Goal: Information Seeking & Learning: Learn about a topic

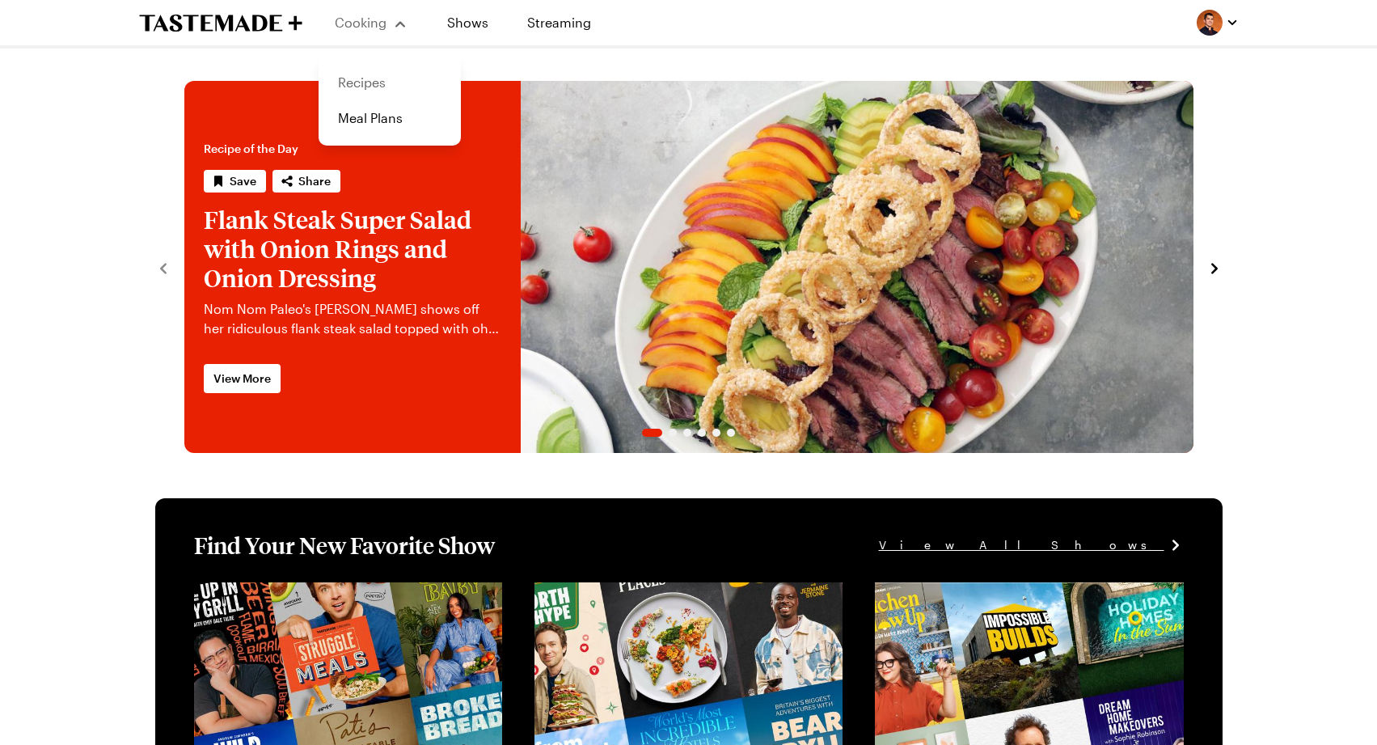
click at [375, 72] on link "Recipes" at bounding box center [389, 83] width 123 height 36
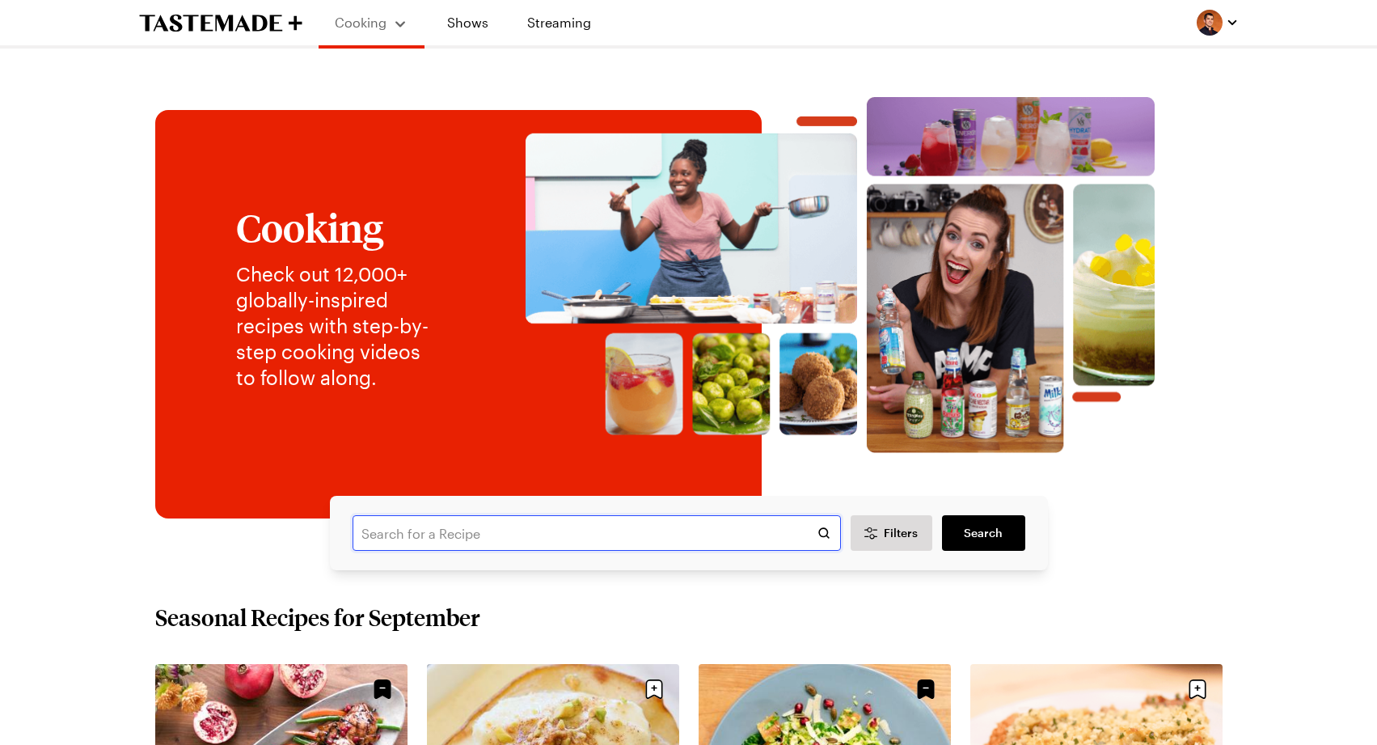
click at [598, 532] on input "text" at bounding box center [597, 533] width 488 height 36
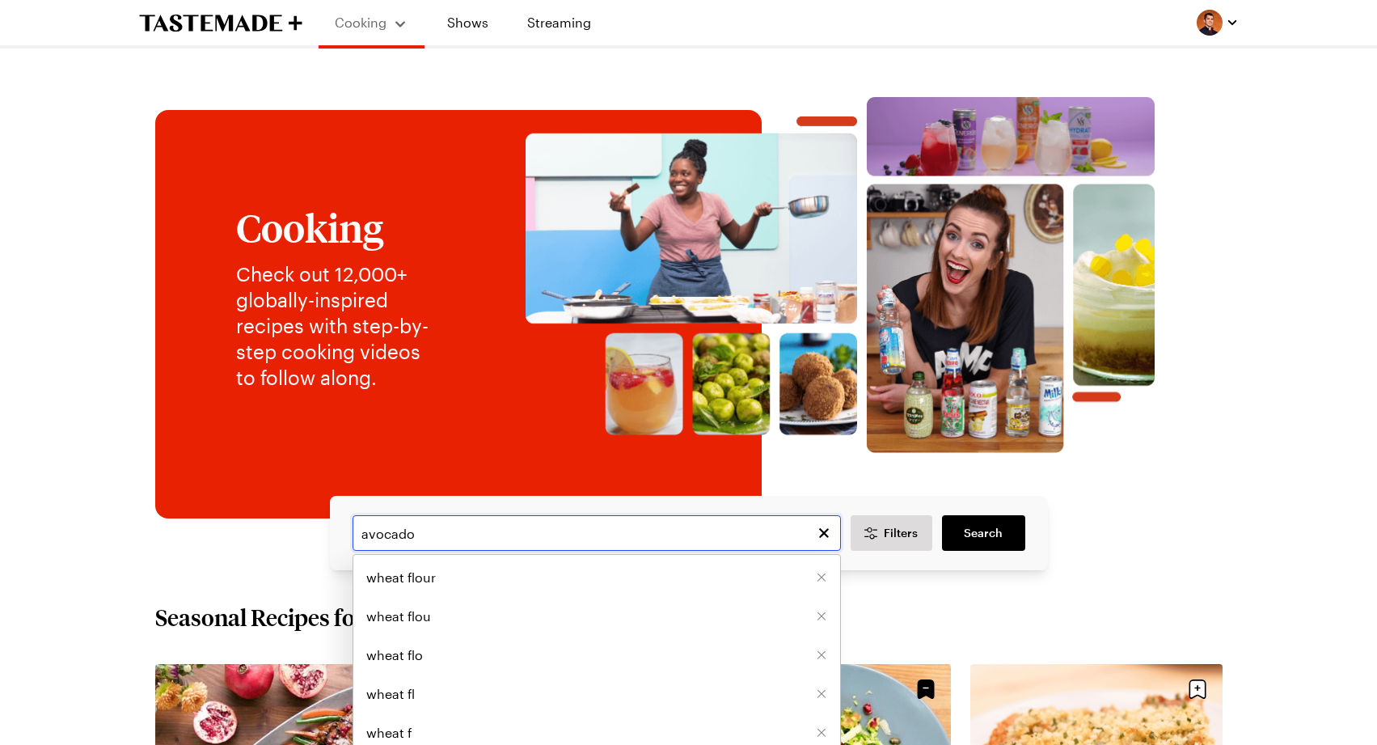
type input "avocado"
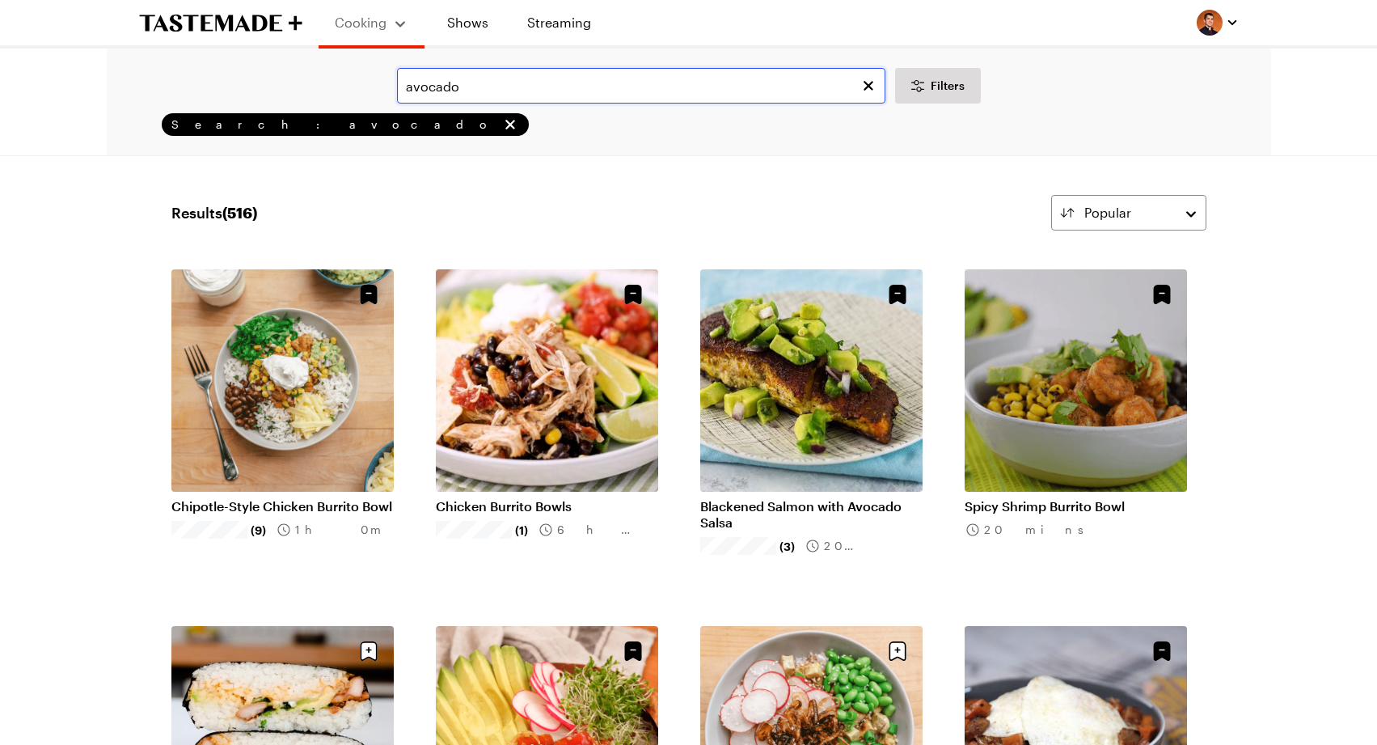
click at [594, 92] on input "avocado" at bounding box center [641, 86] width 488 height 36
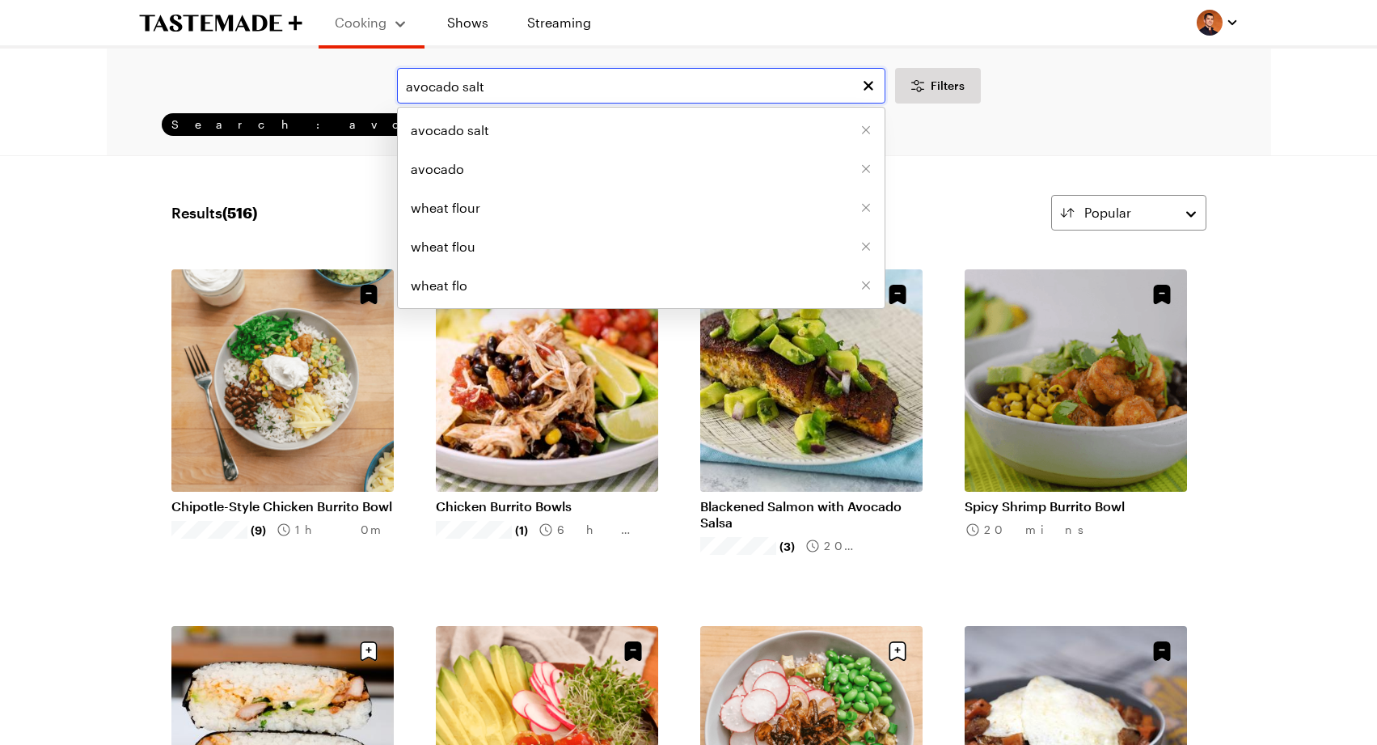
type input "avocado salt"
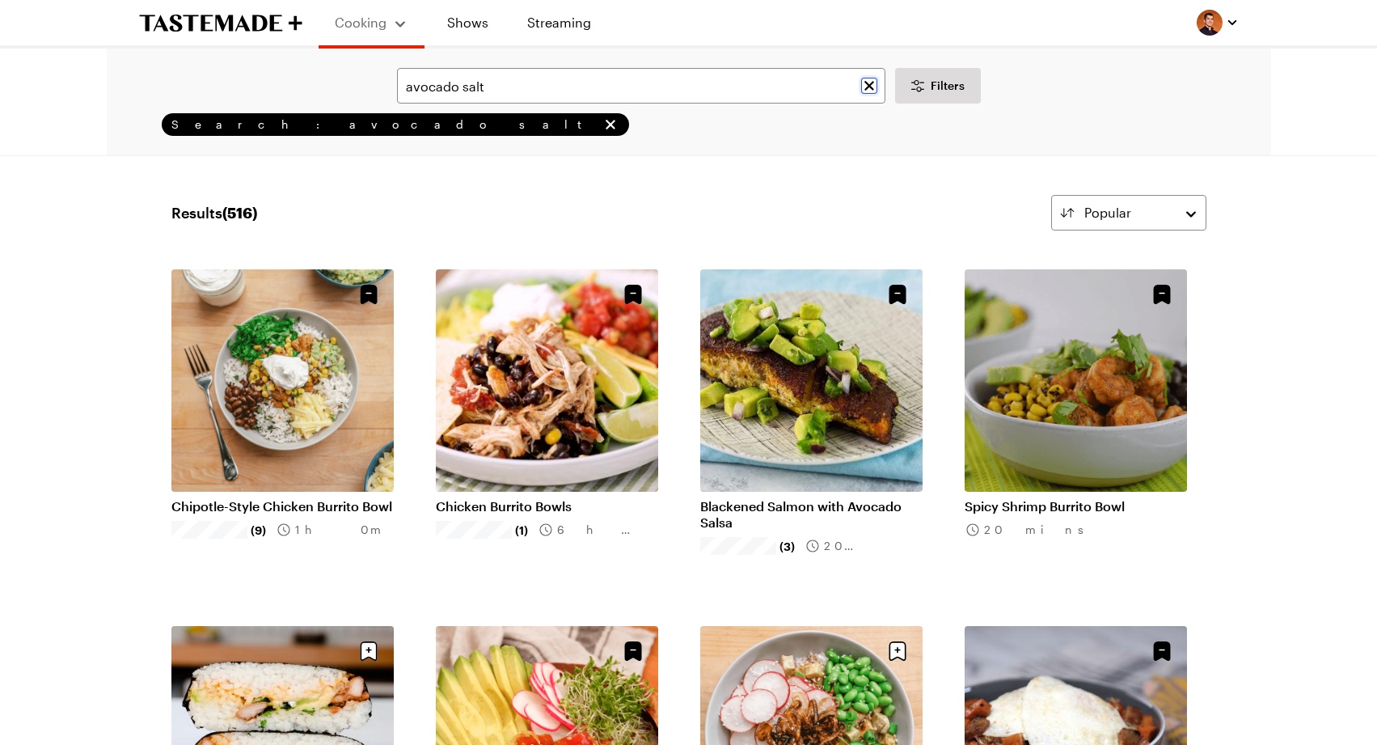
click at [872, 82] on icon "Clear search" at bounding box center [870, 86] width 10 height 10
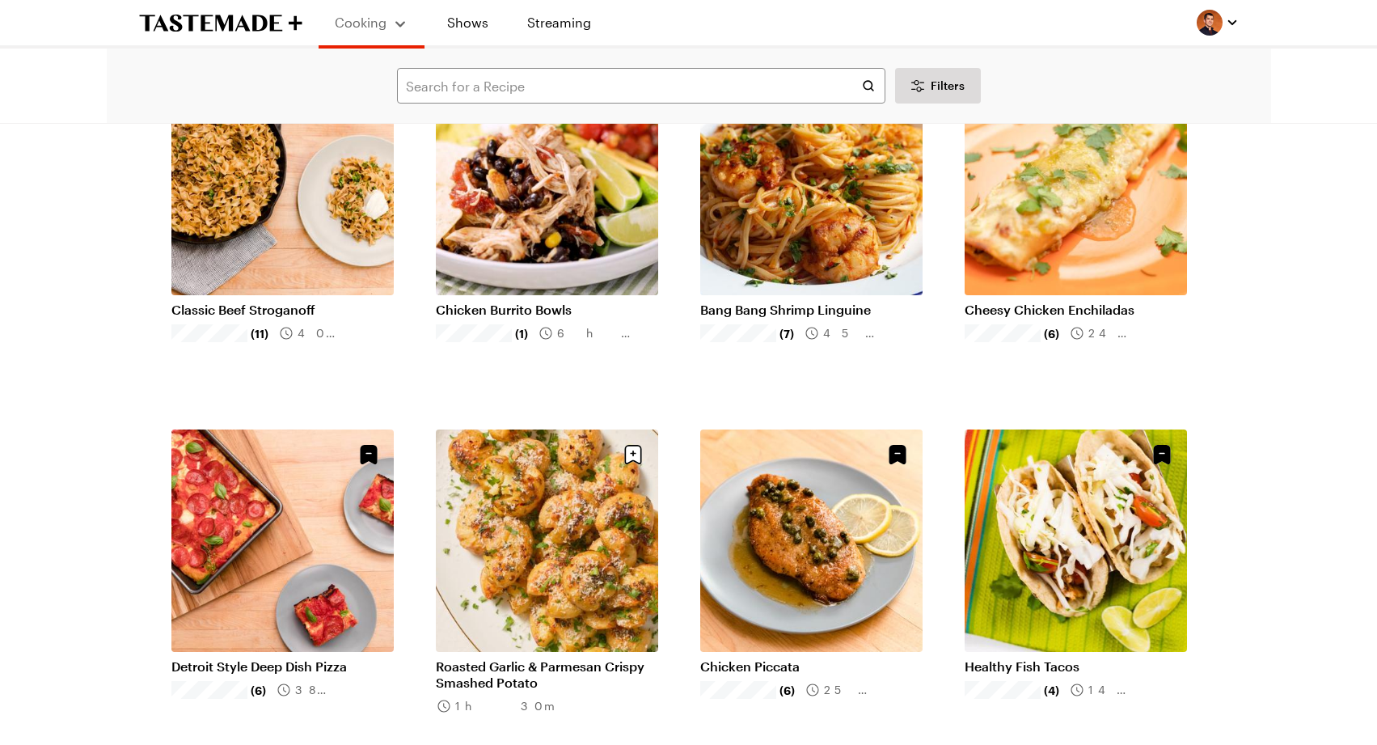
scroll to position [1167, 0]
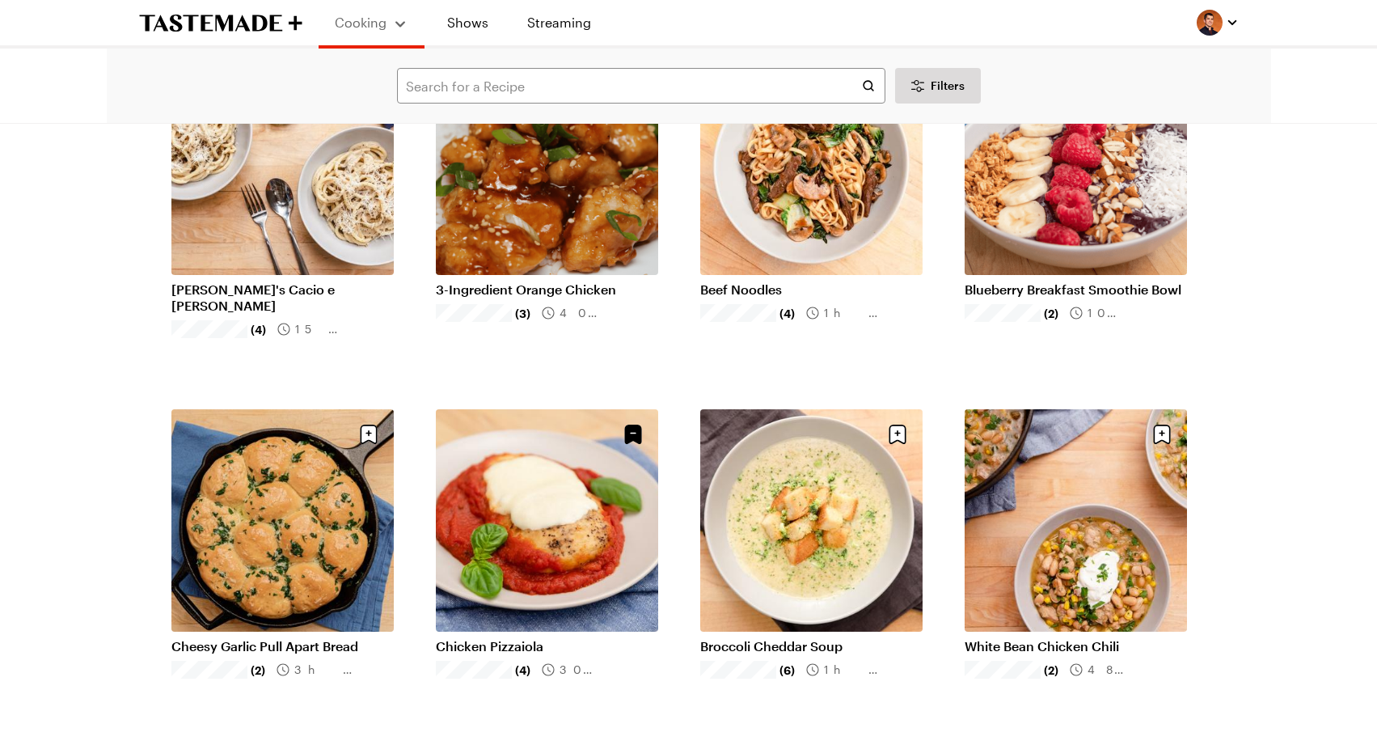
scroll to position [1916, 0]
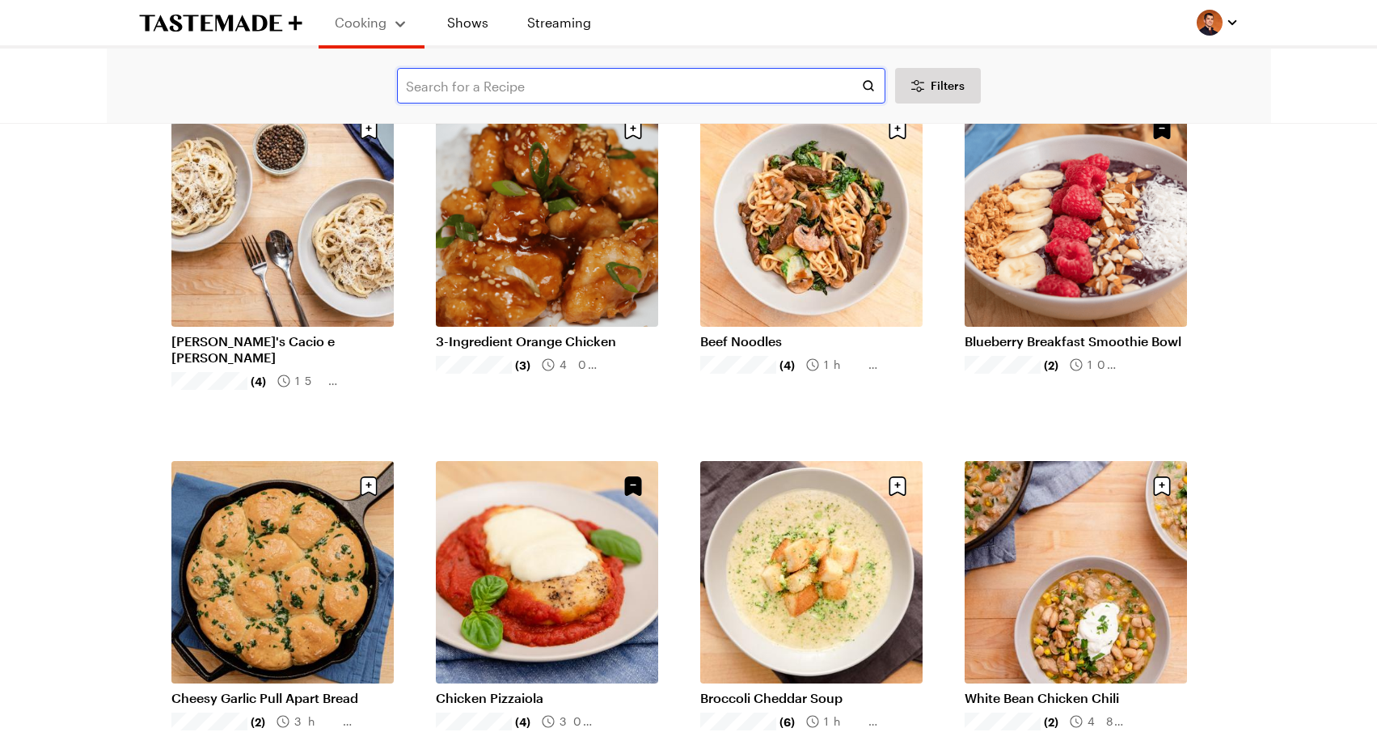
click at [620, 89] on input "text" at bounding box center [641, 86] width 488 height 36
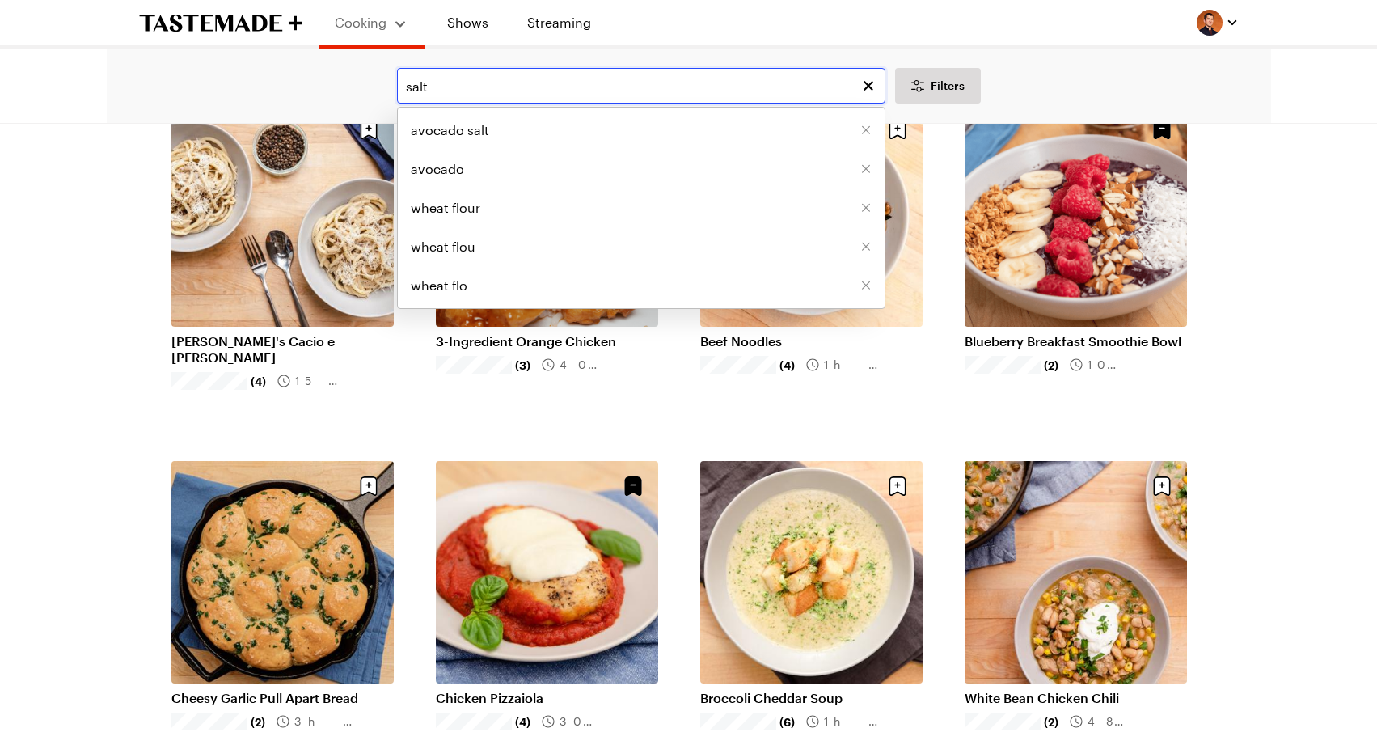
type input "salt"
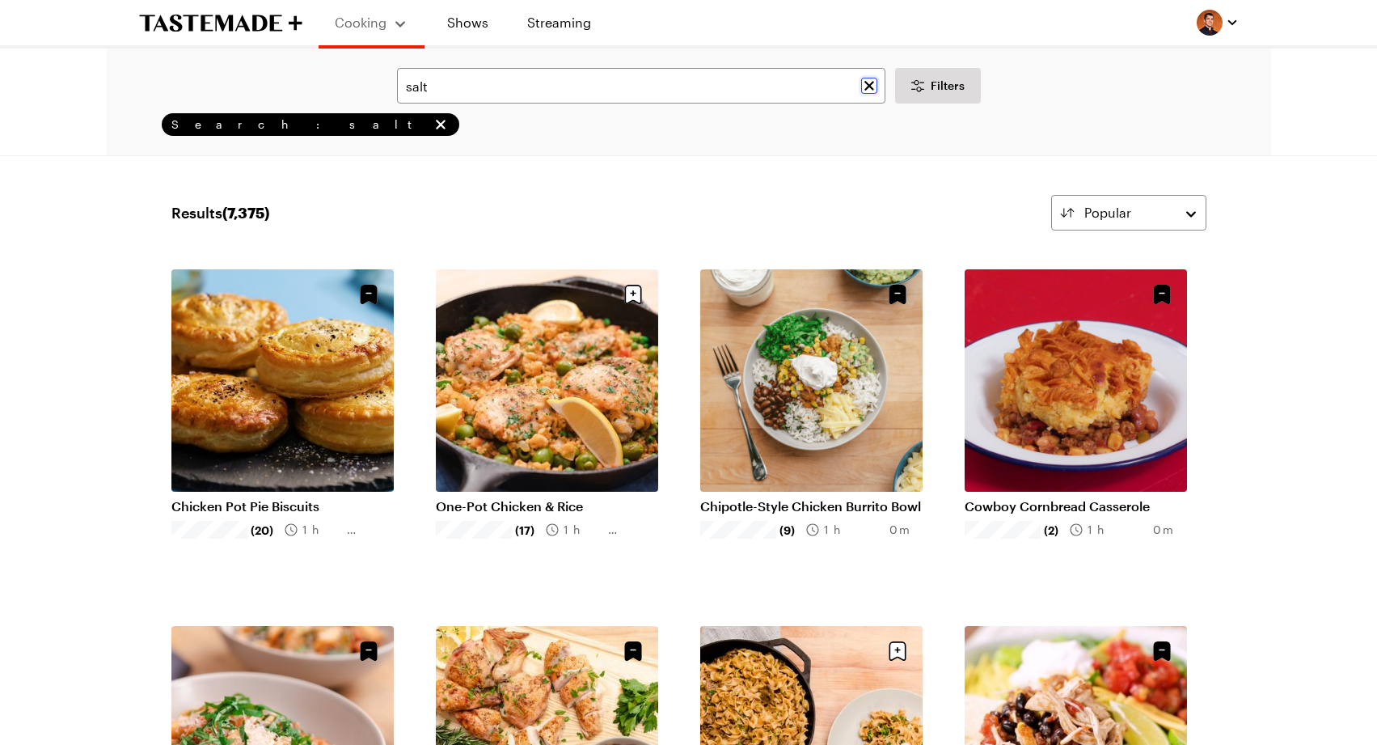
click at [875, 85] on icon "Clear search" at bounding box center [869, 86] width 16 height 16
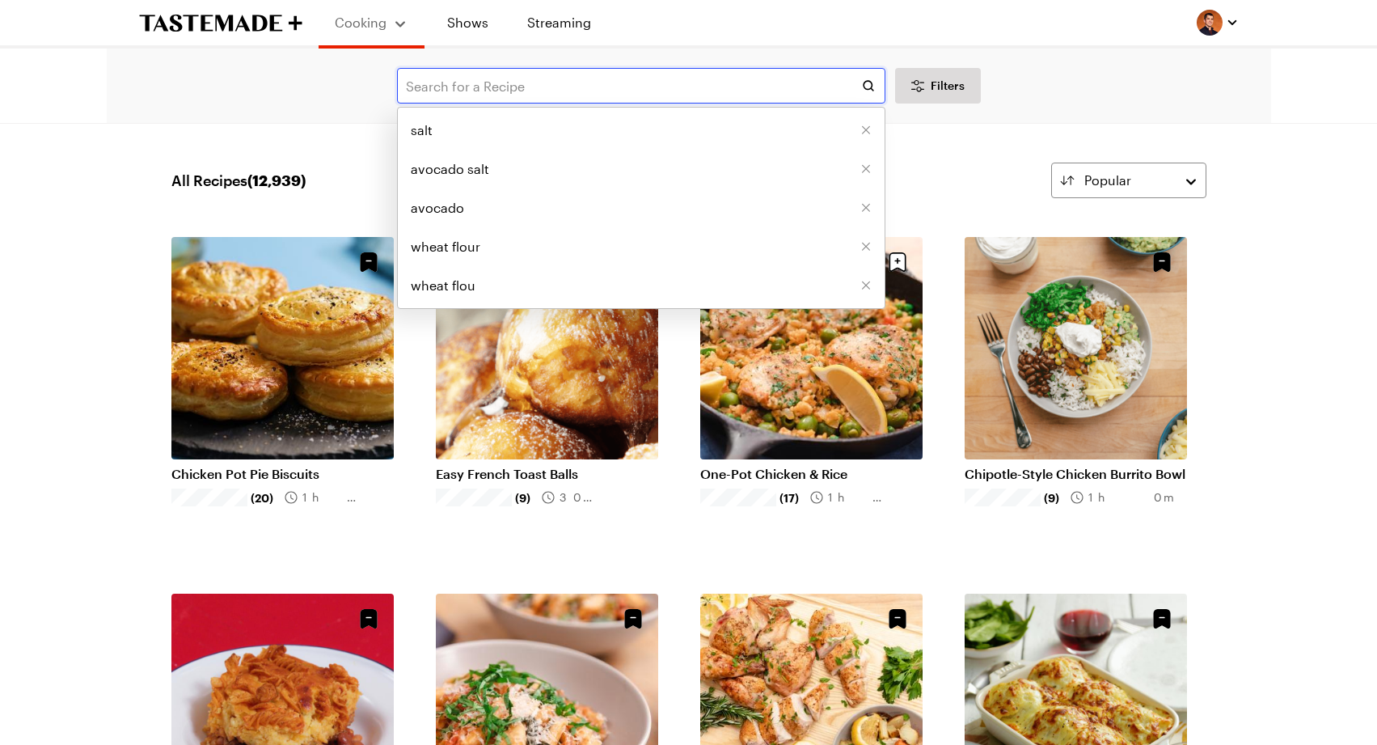
click at [839, 86] on input "text" at bounding box center [641, 86] width 488 height 36
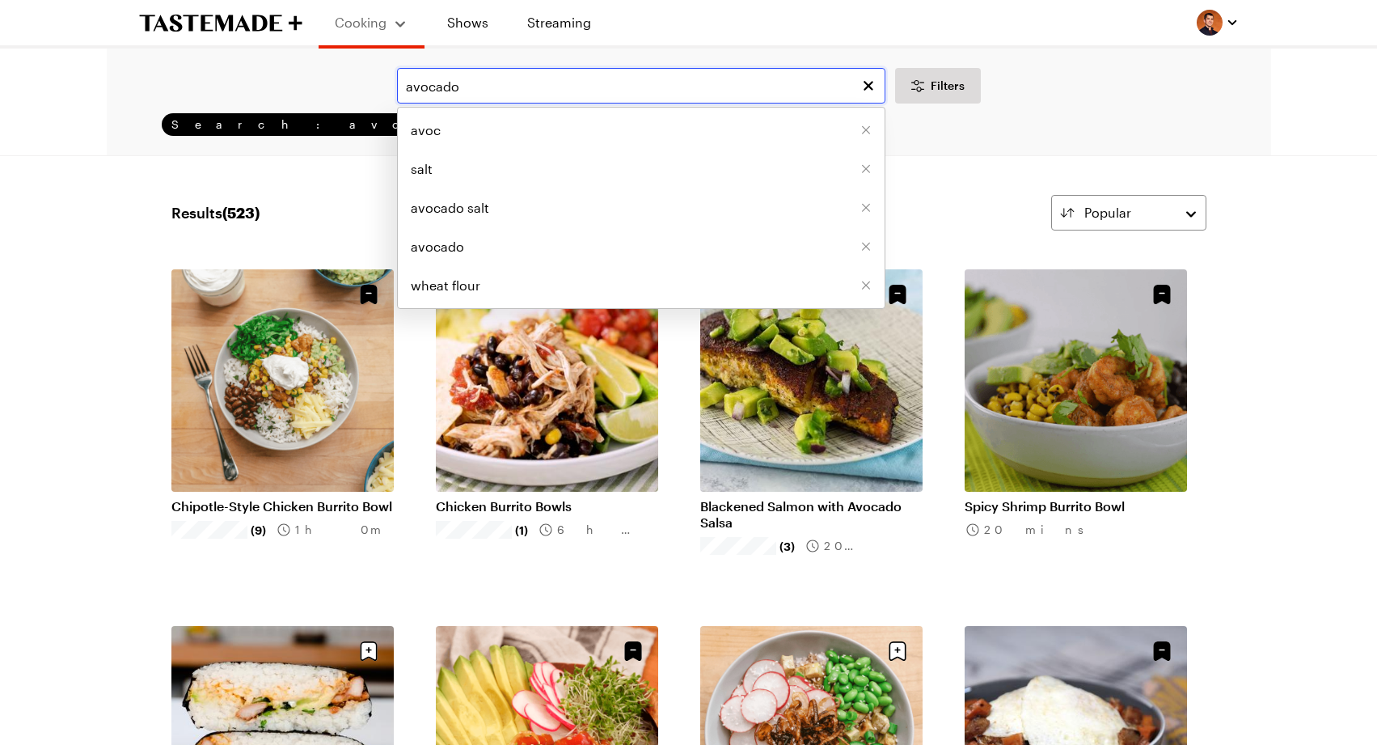
type input "avocado"
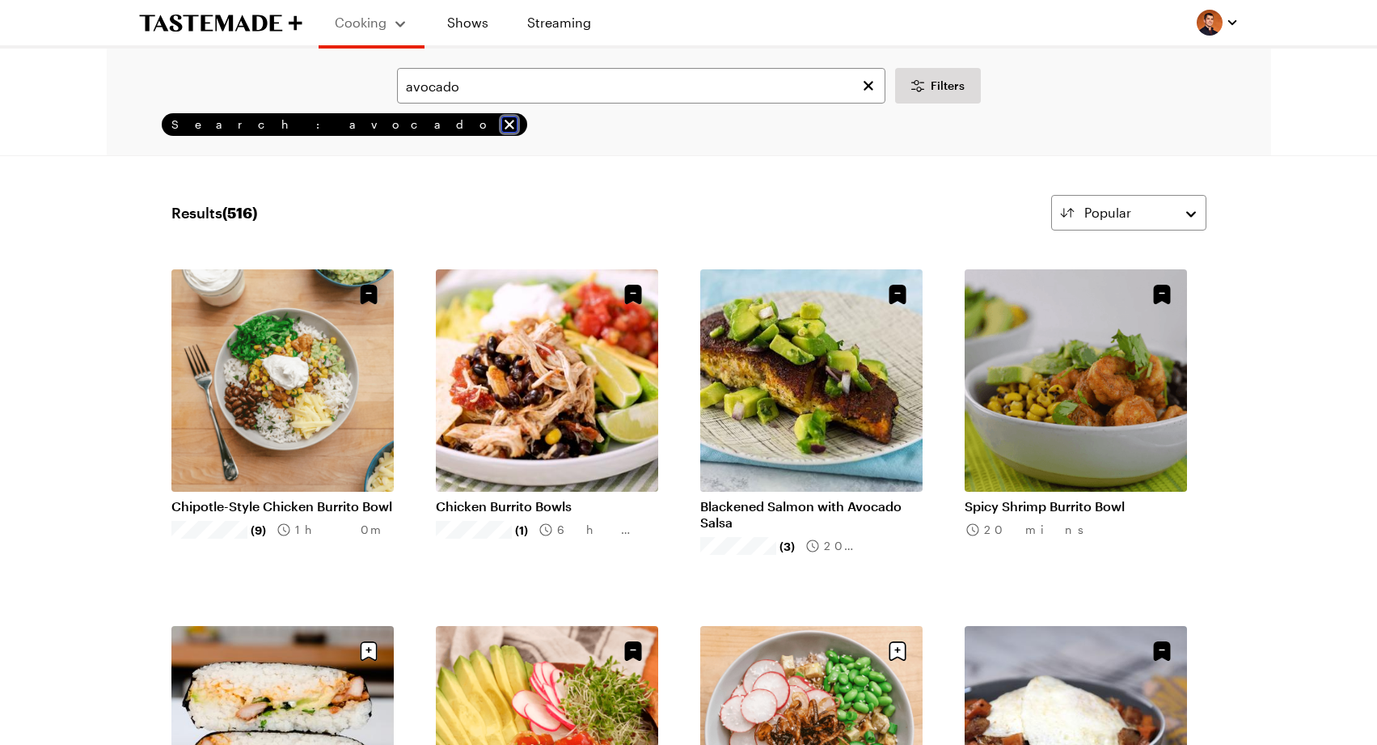
click at [501, 122] on icon "remove Search: avocado" at bounding box center [509, 124] width 16 height 16
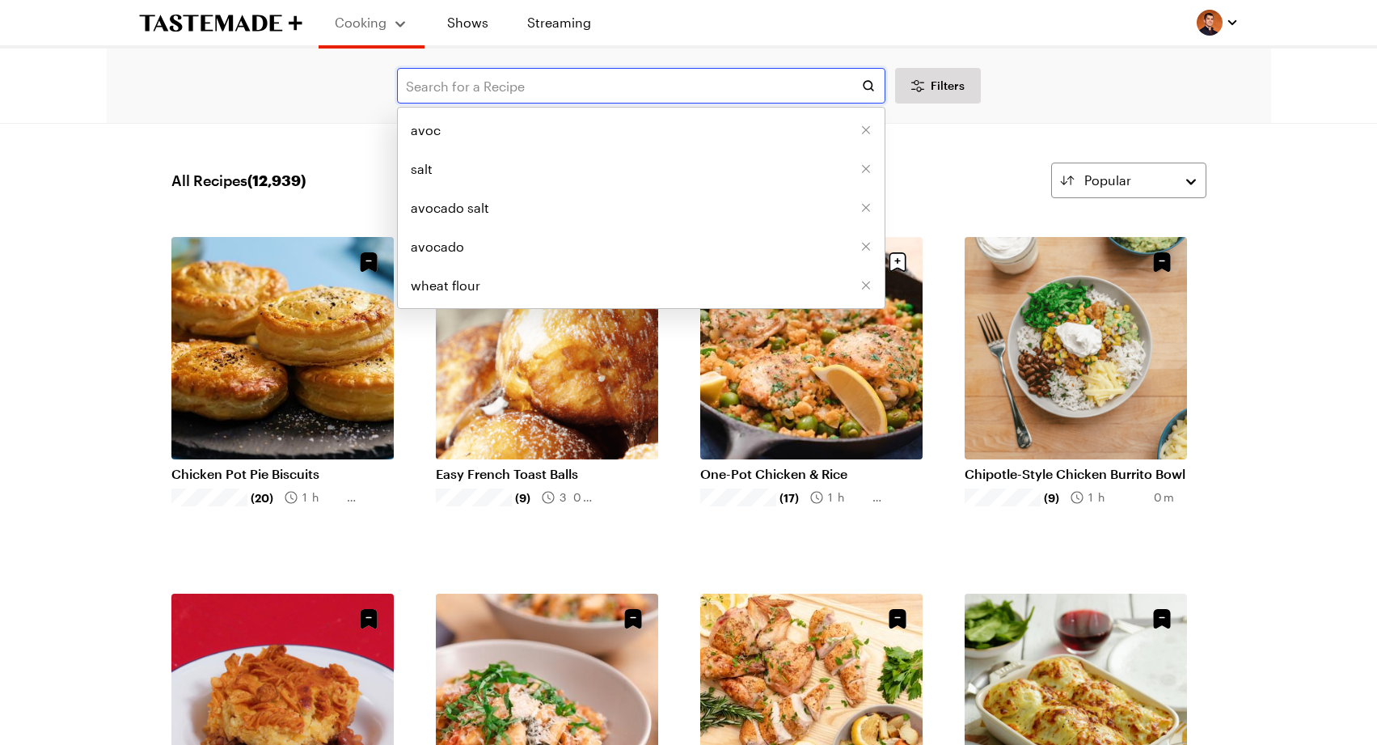
click at [673, 86] on input "text" at bounding box center [641, 86] width 488 height 36
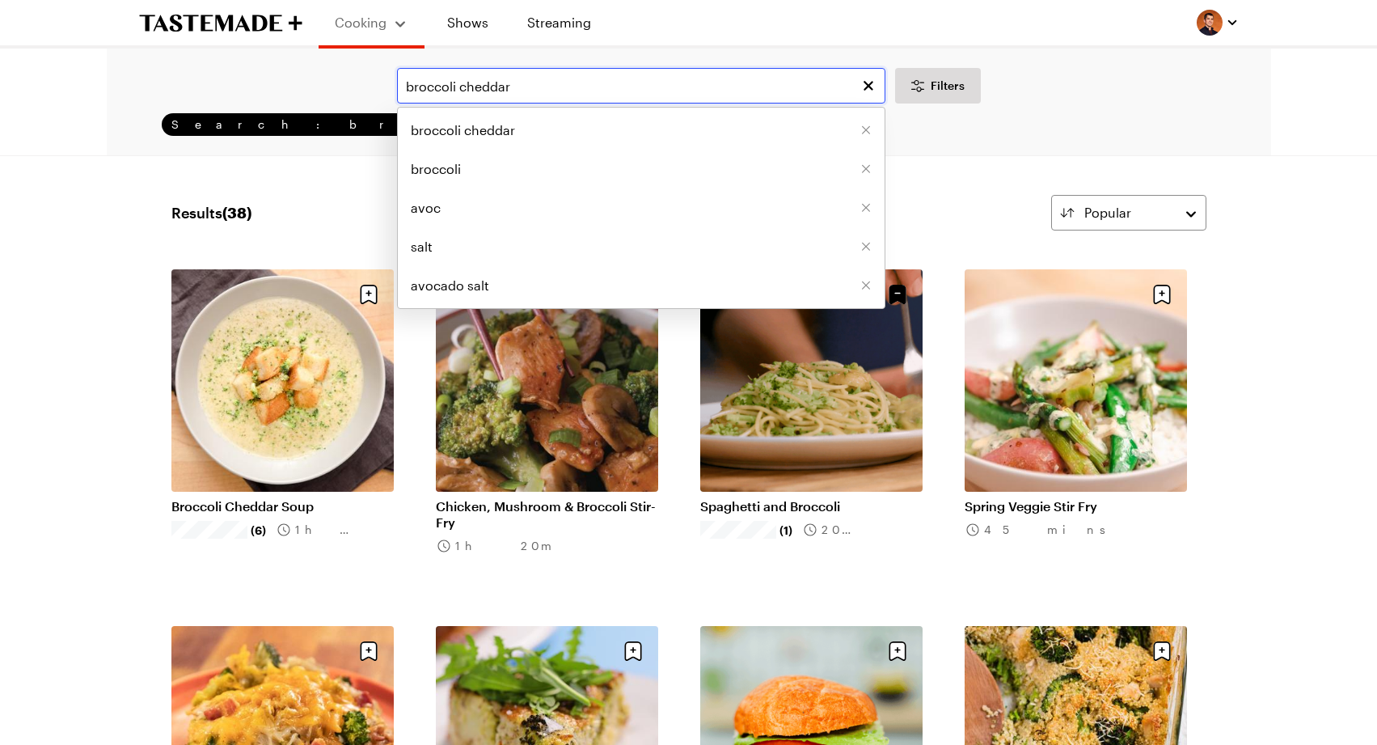
type input "broccoli cheddar"
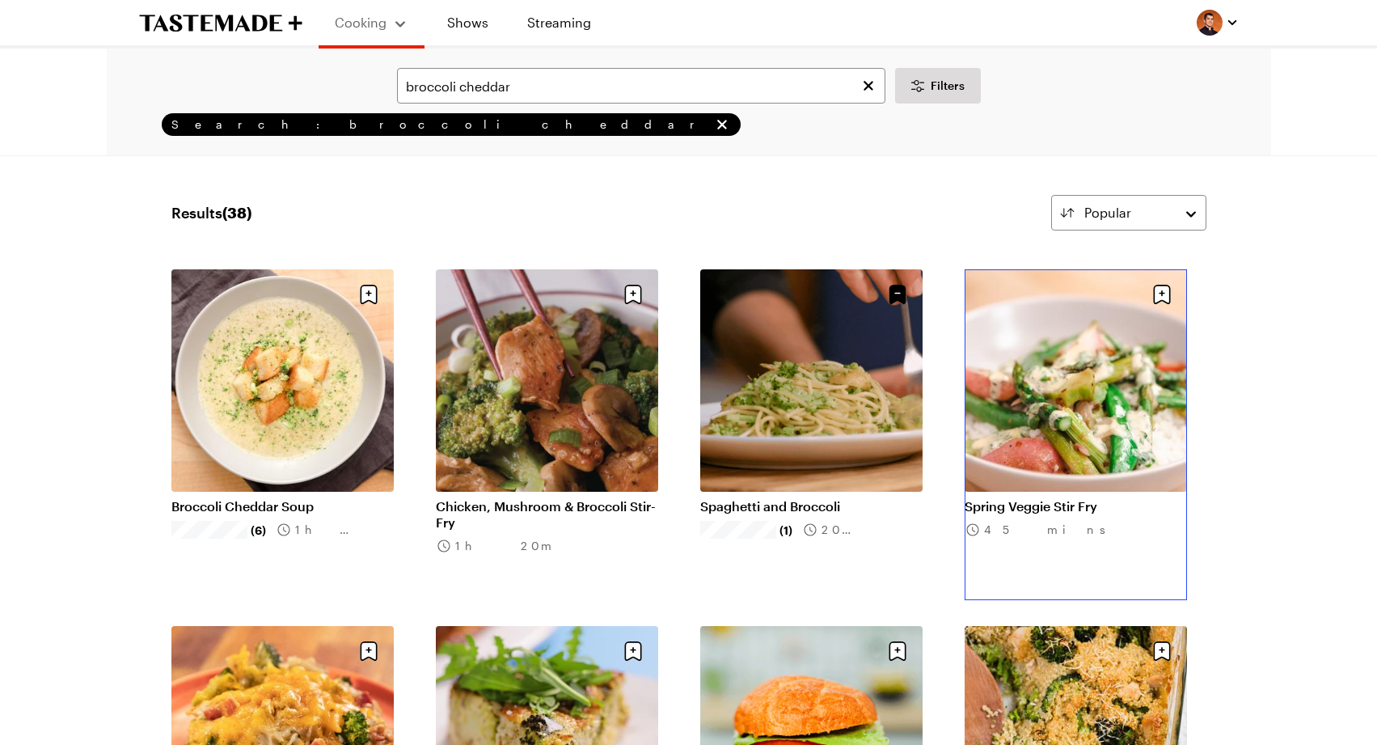
click at [992, 498] on link "Spring Veggie Stir Fry" at bounding box center [1076, 506] width 222 height 16
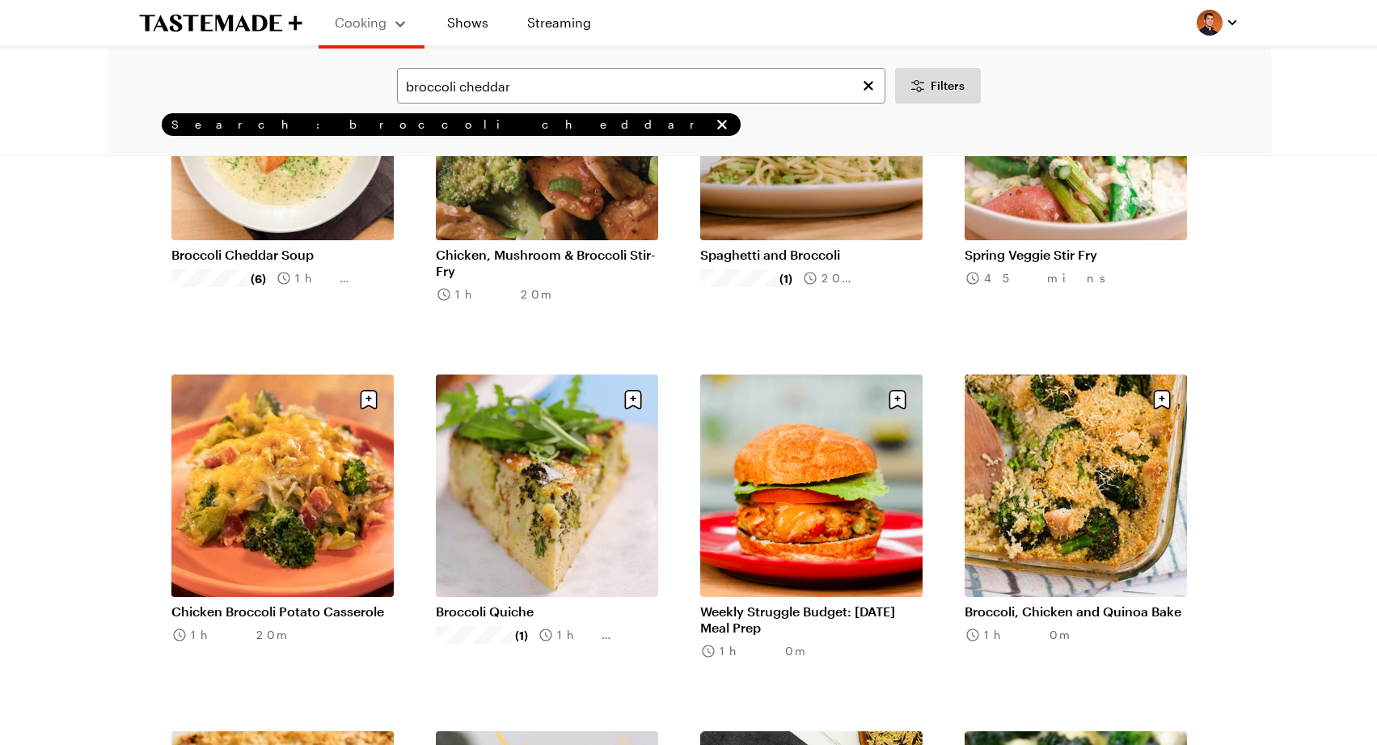
scroll to position [255, 0]
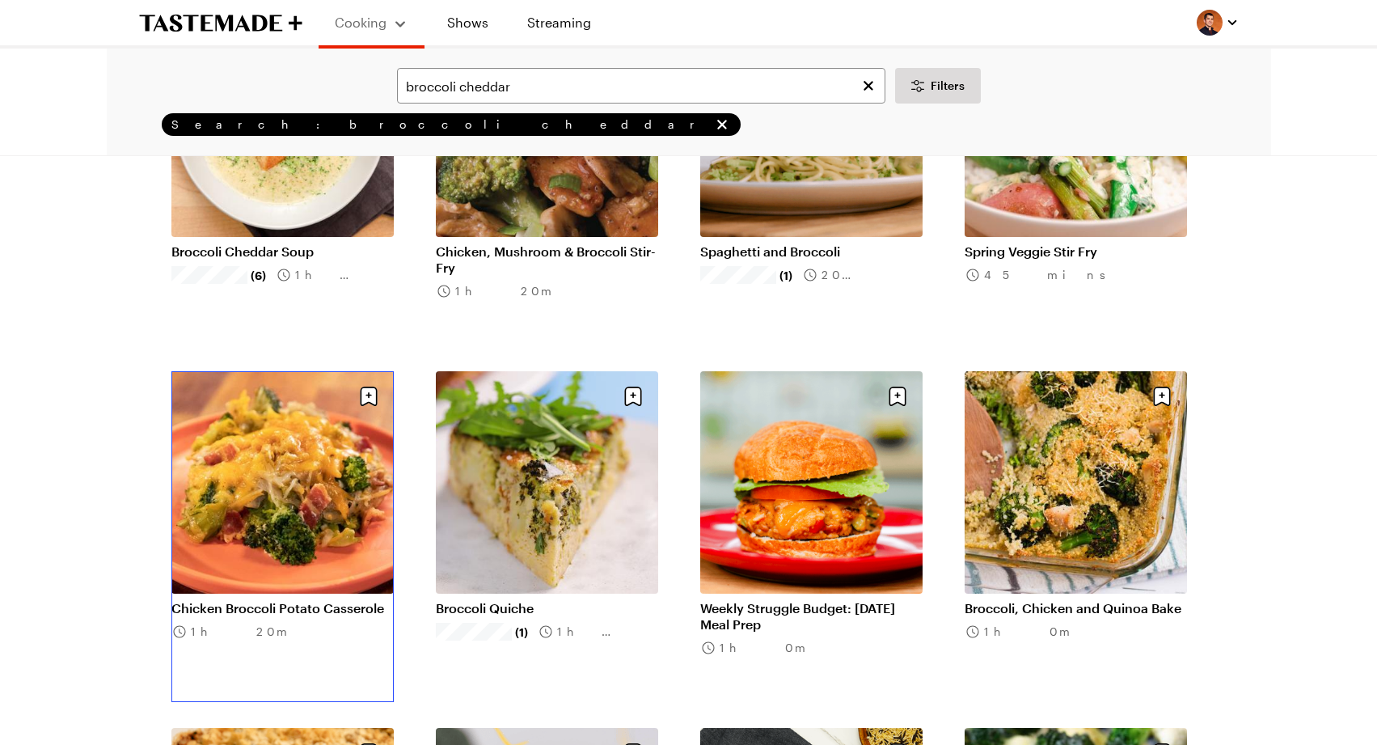
click at [296, 600] on link "Chicken Broccoli Potato Casserole" at bounding box center [282, 608] width 222 height 16
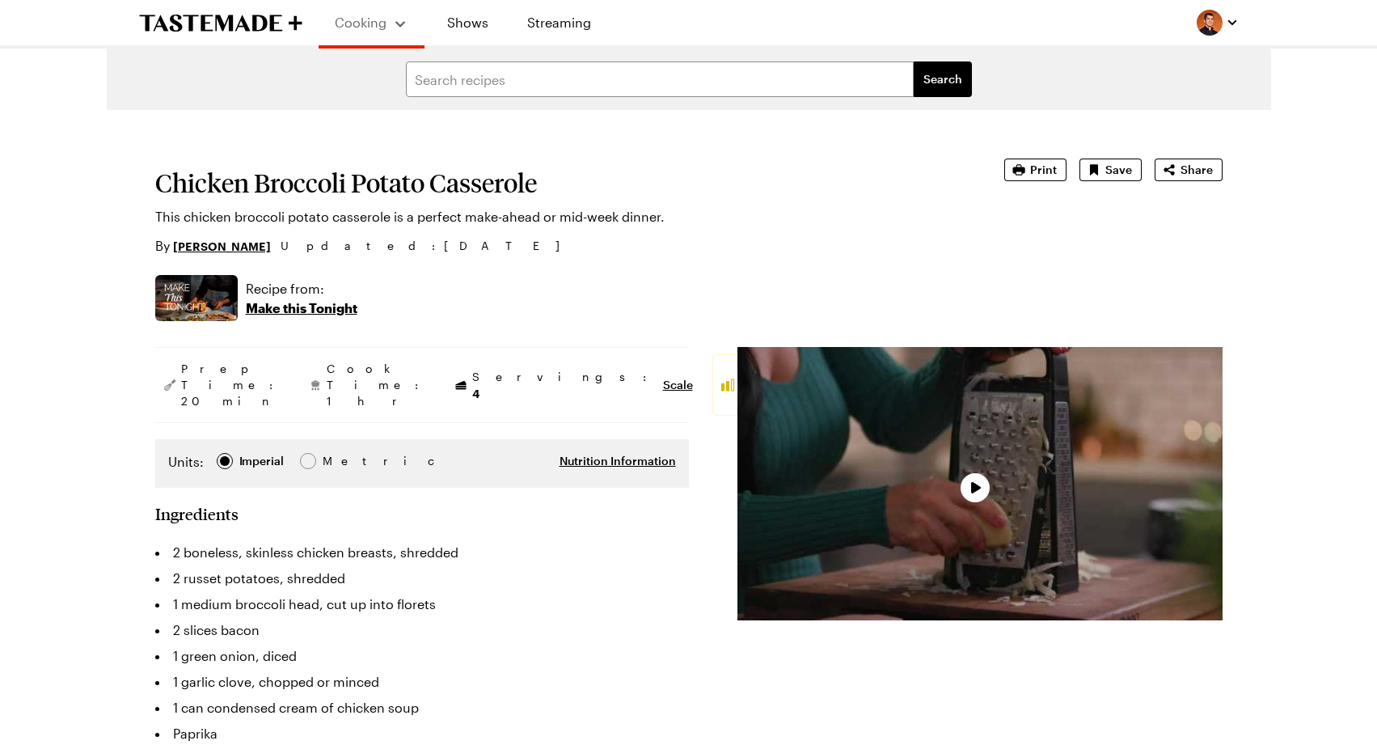
type textarea "x"
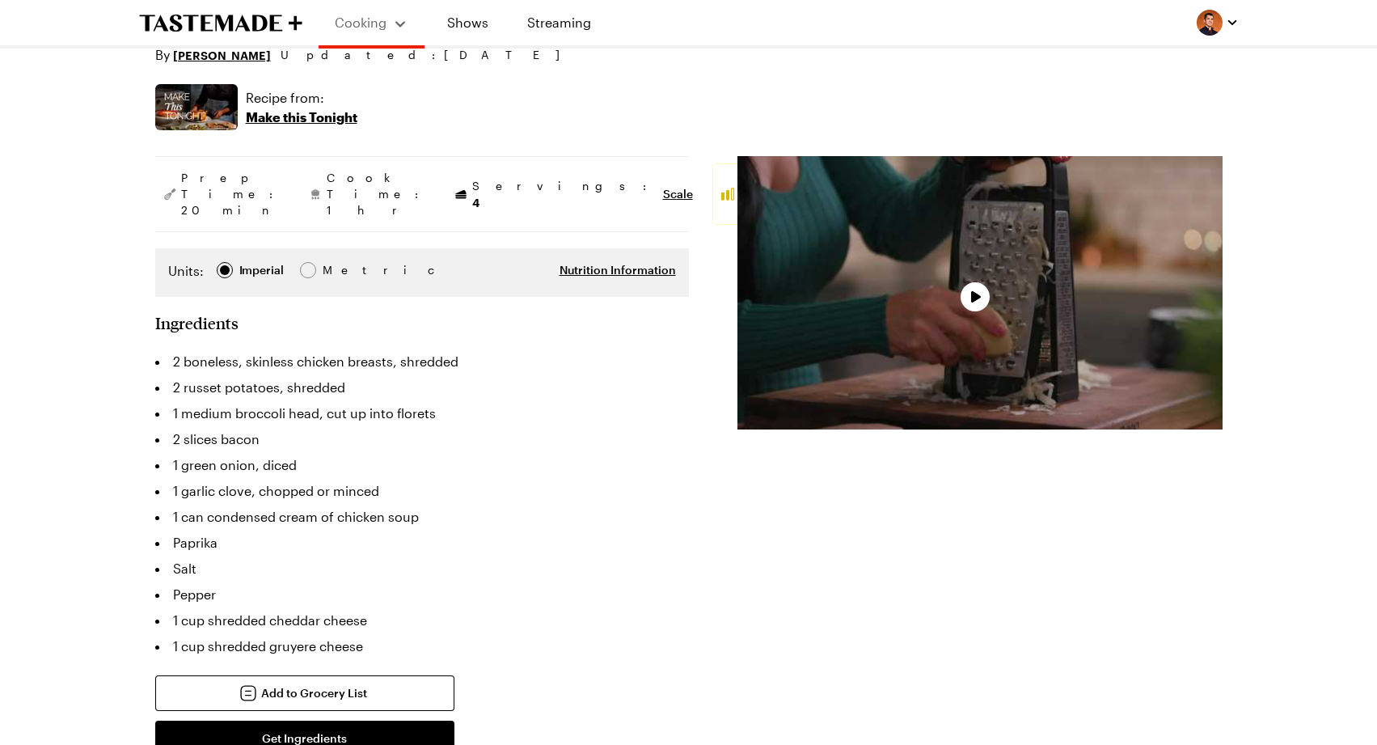
scroll to position [193, 0]
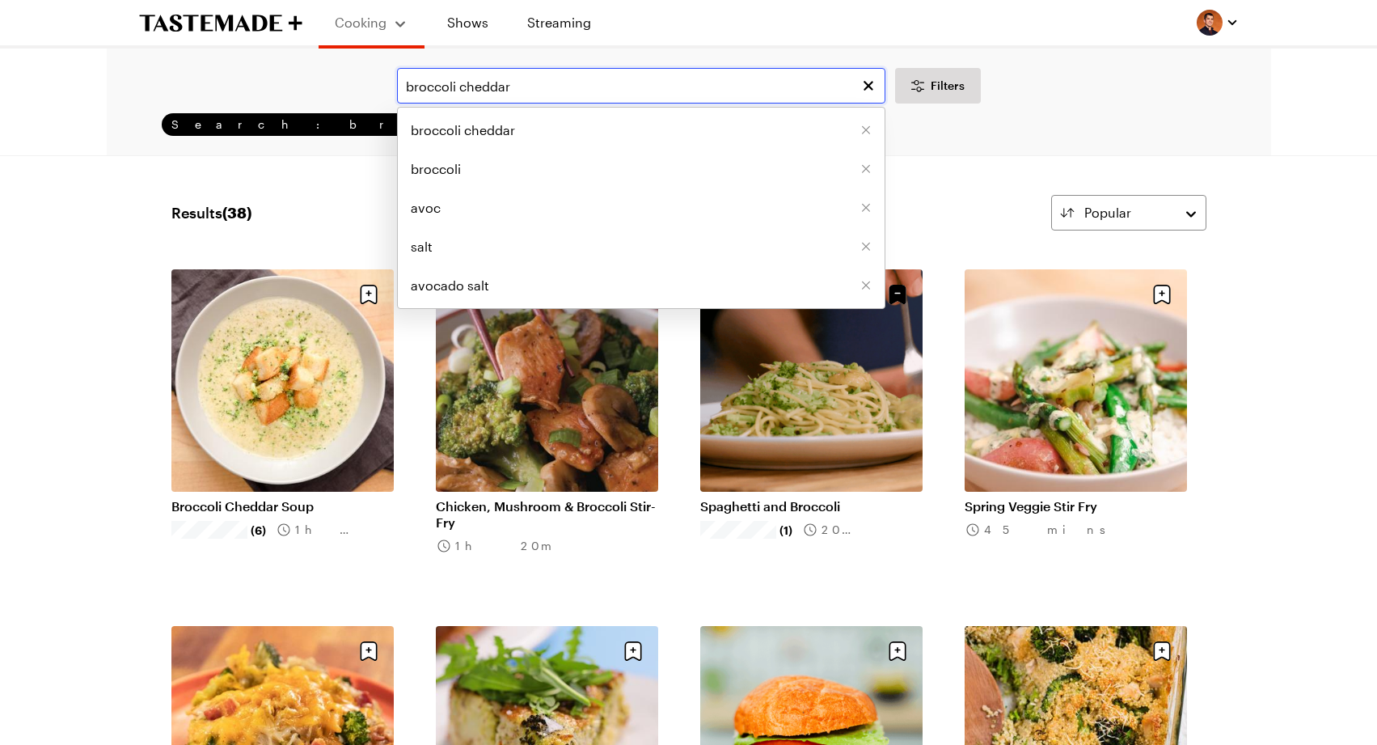
click at [497, 83] on input "broccoli cheddar" at bounding box center [641, 86] width 488 height 36
type input "beef soy"
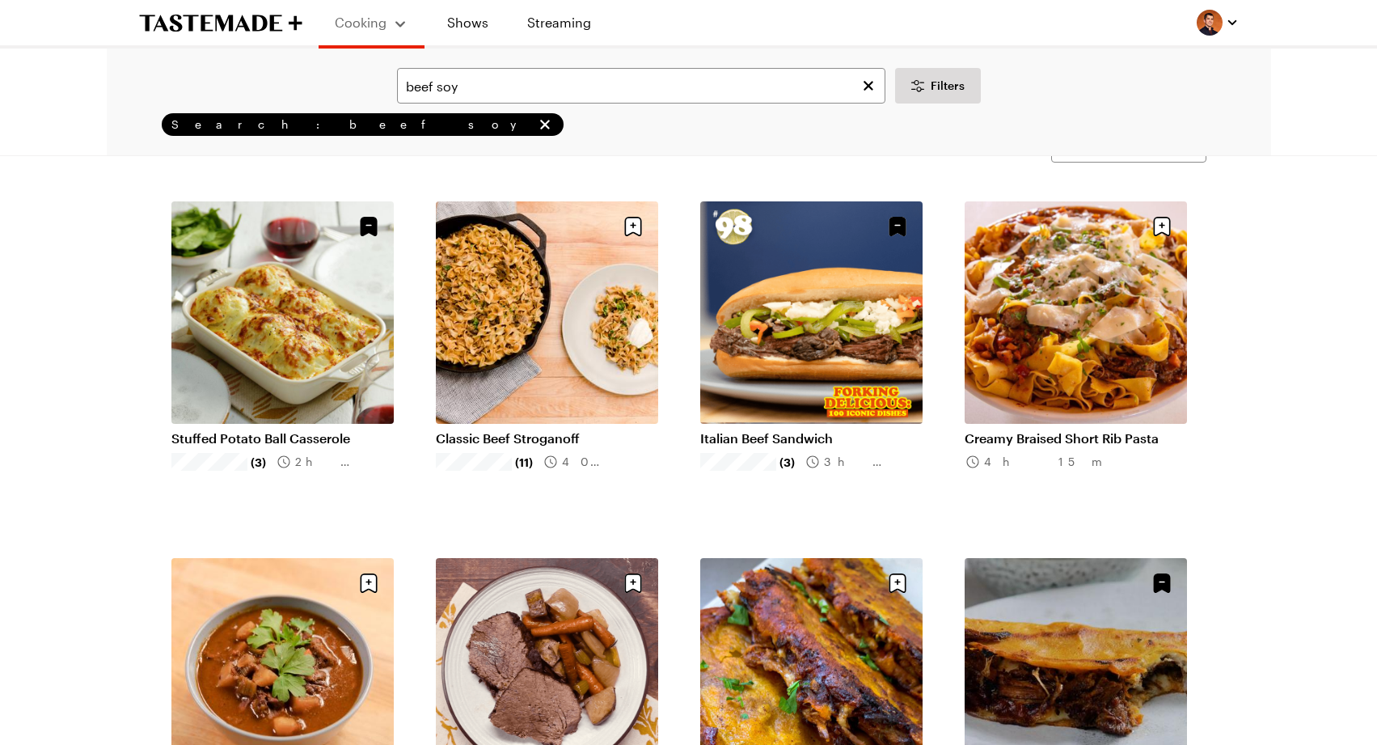
scroll to position [70, 0]
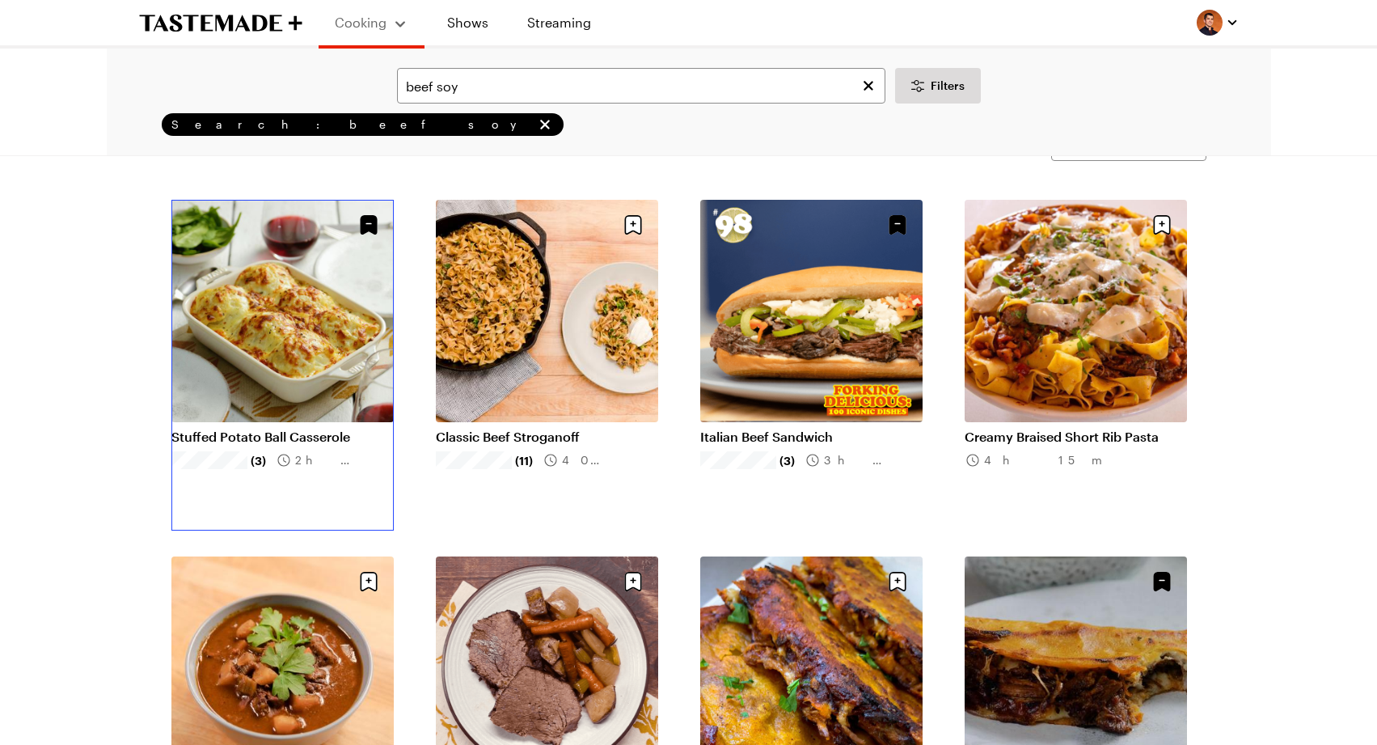
click at [378, 429] on link "Stuffed Potato Ball Casserole" at bounding box center [282, 437] width 222 height 16
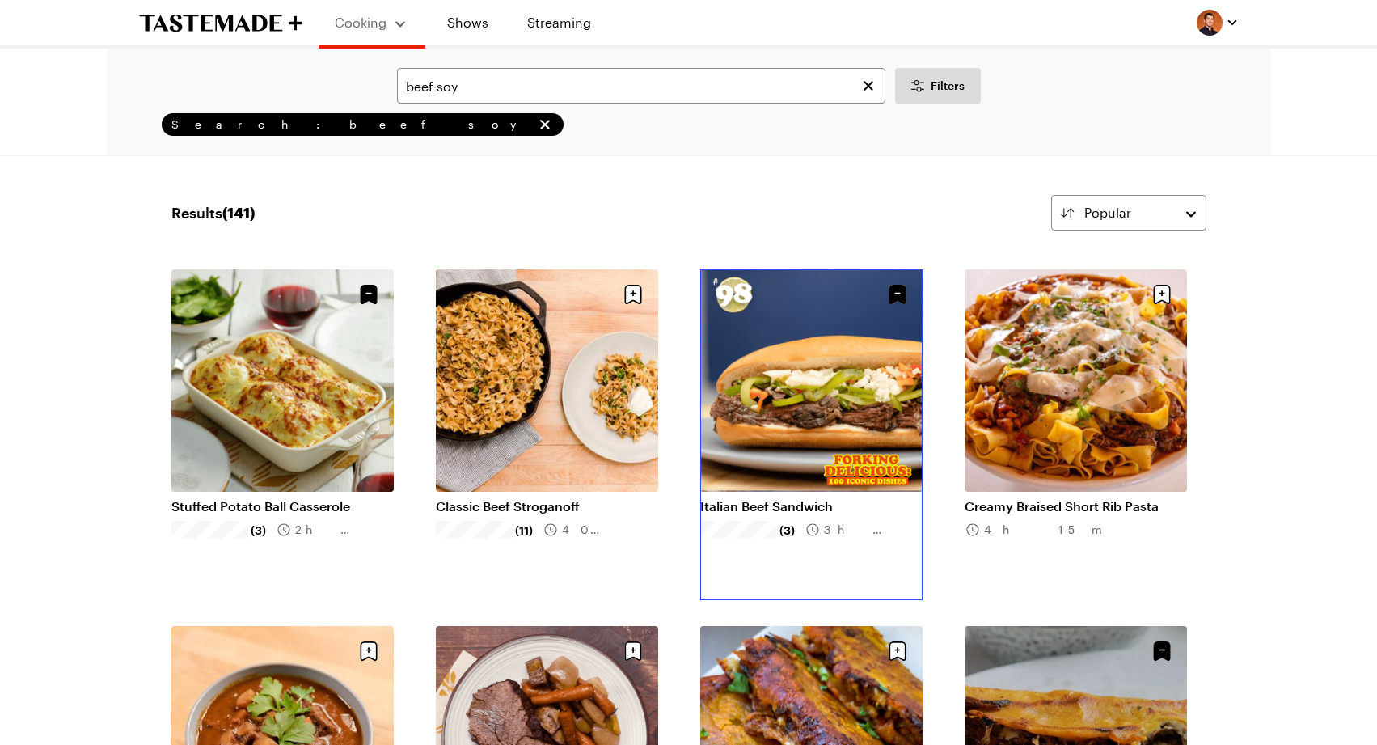
click at [782, 498] on link "Italian Beef Sandwich" at bounding box center [811, 506] width 222 height 16
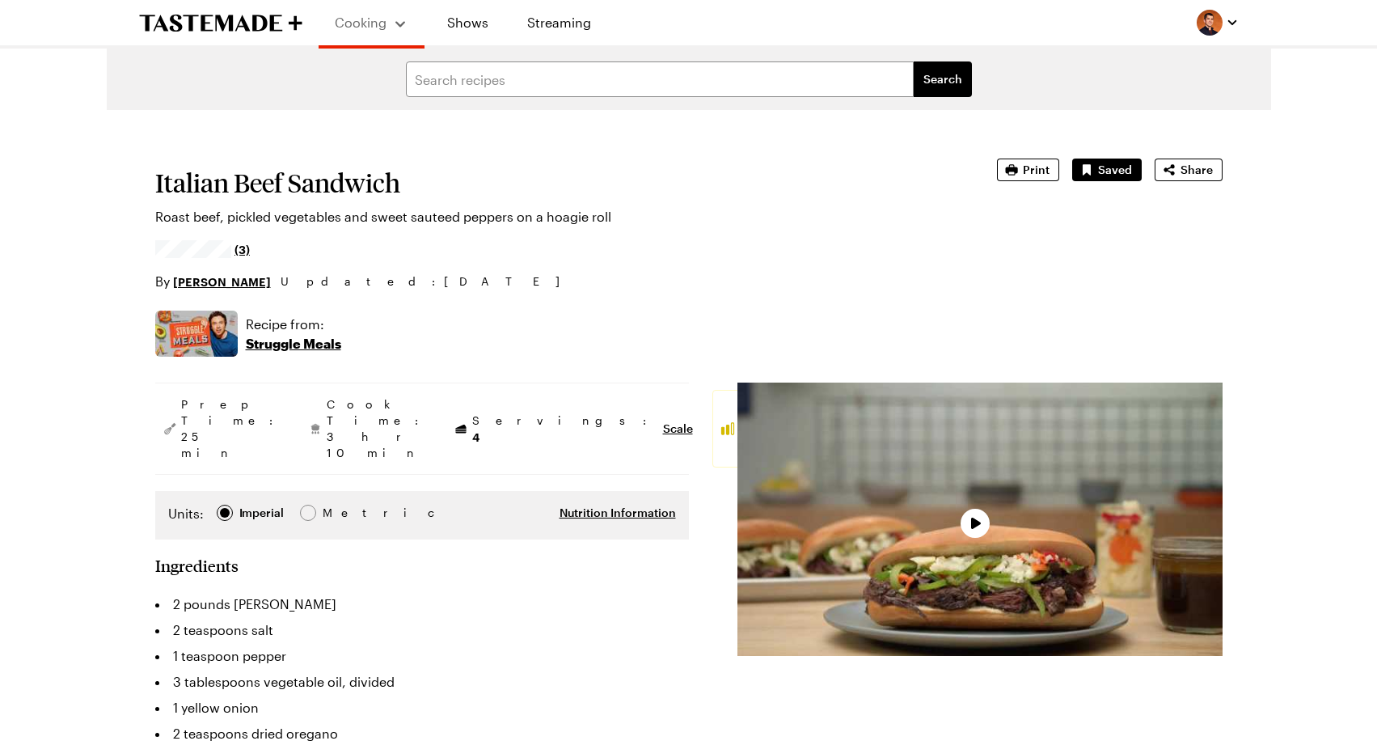
type textarea "x"
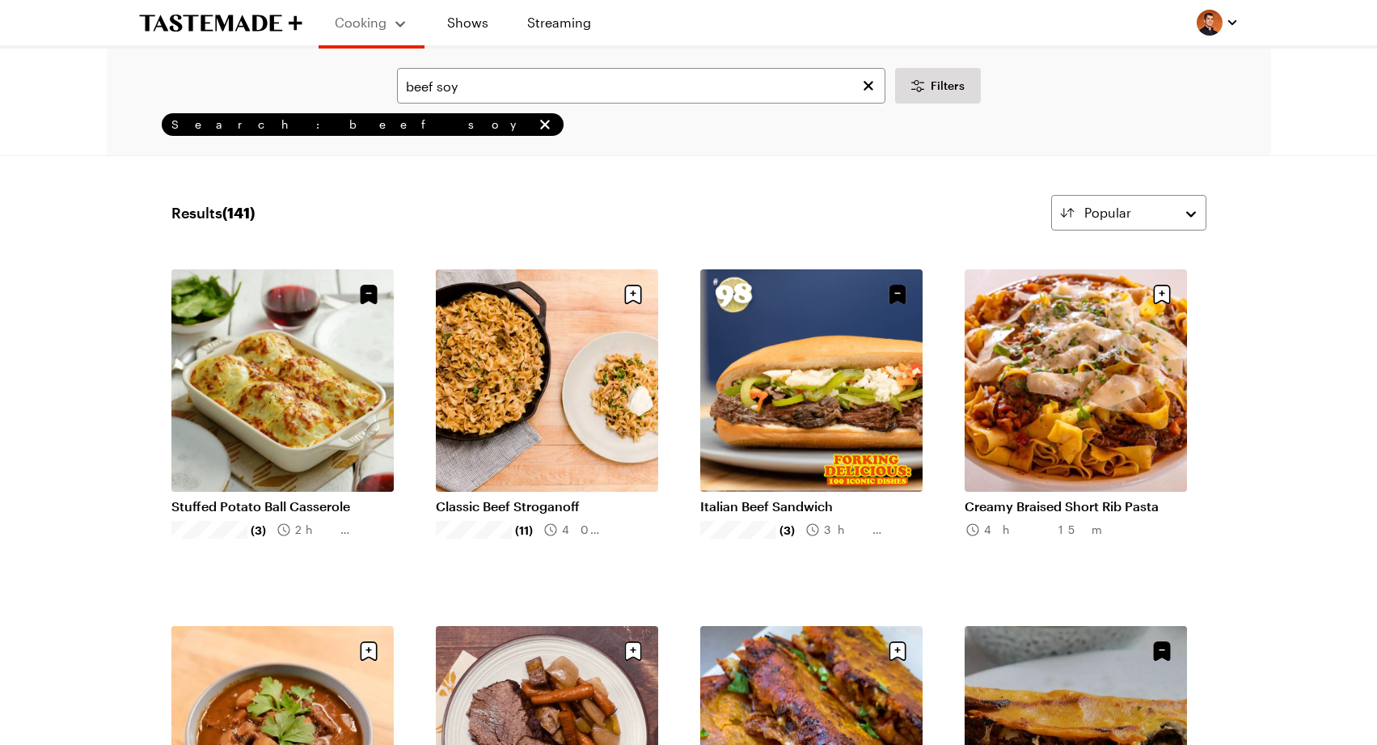
click at [929, 20] on div "Cooking Shows Streaming" at bounding box center [689, 22] width 1165 height 45
click at [536, 128] on icon "remove Search: beef soy" at bounding box center [544, 124] width 16 height 16
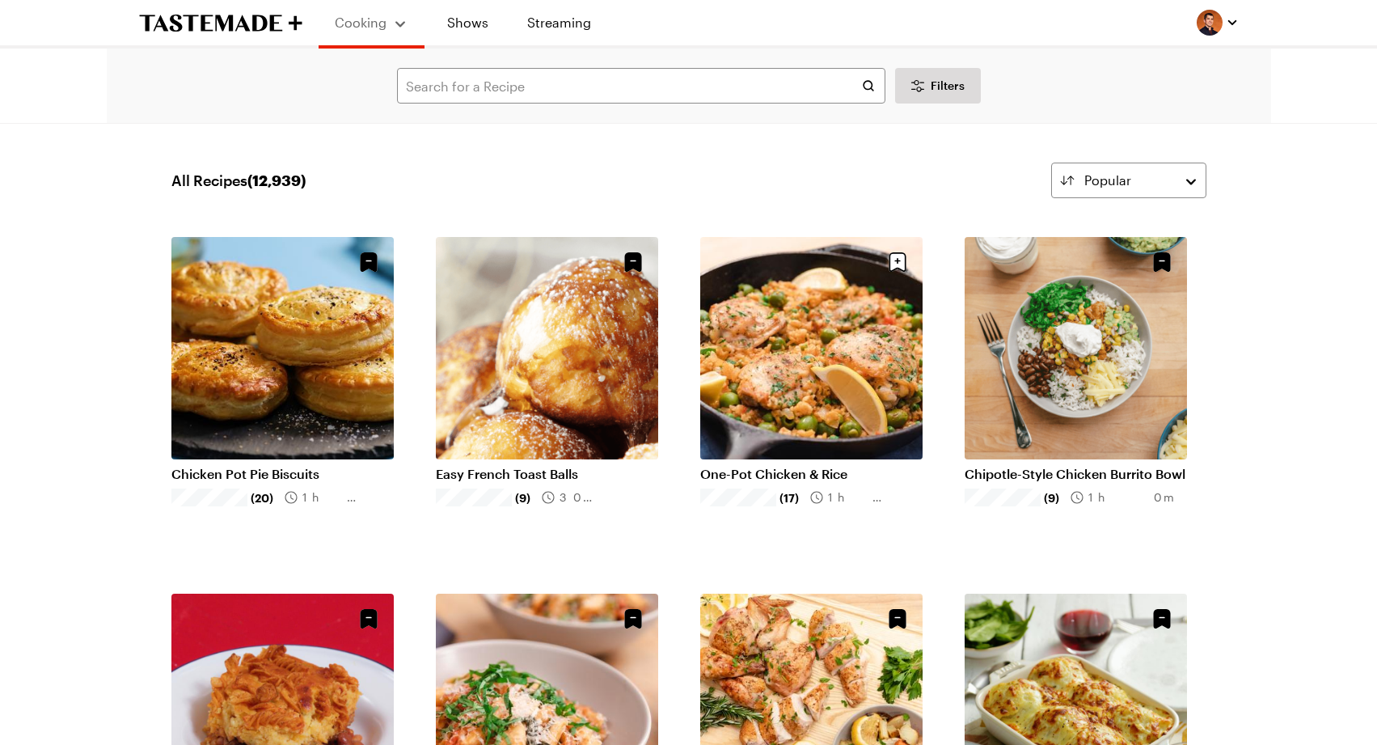
click at [874, 20] on div "Cooking Shows Streaming" at bounding box center [689, 22] width 1165 height 45
